Goal: Task Accomplishment & Management: Use online tool/utility

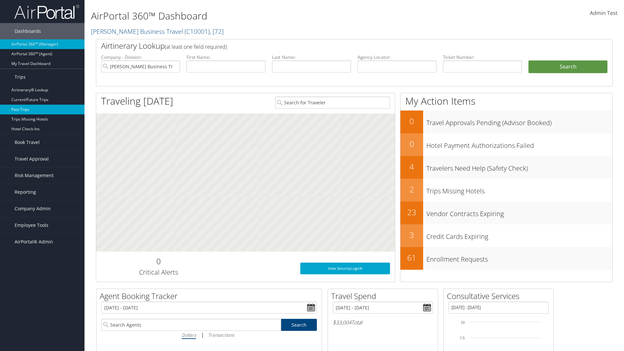
click at [42, 109] on link "Past Trips" at bounding box center [42, 110] width 84 height 10
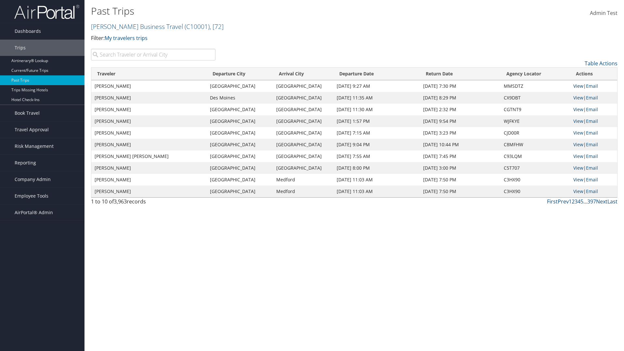
click at [577, 86] on link "View" at bounding box center [578, 86] width 10 height 6
click at [593, 86] on link "Email" at bounding box center [592, 86] width 12 height 6
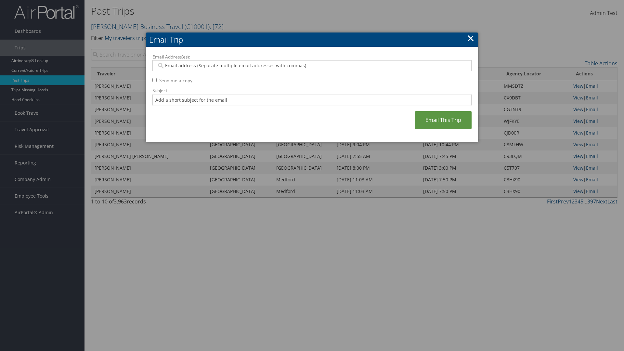
type input "[EMAIL_ADDRESS][DOMAIN_NAME]"
